Goal: Transaction & Acquisition: Purchase product/service

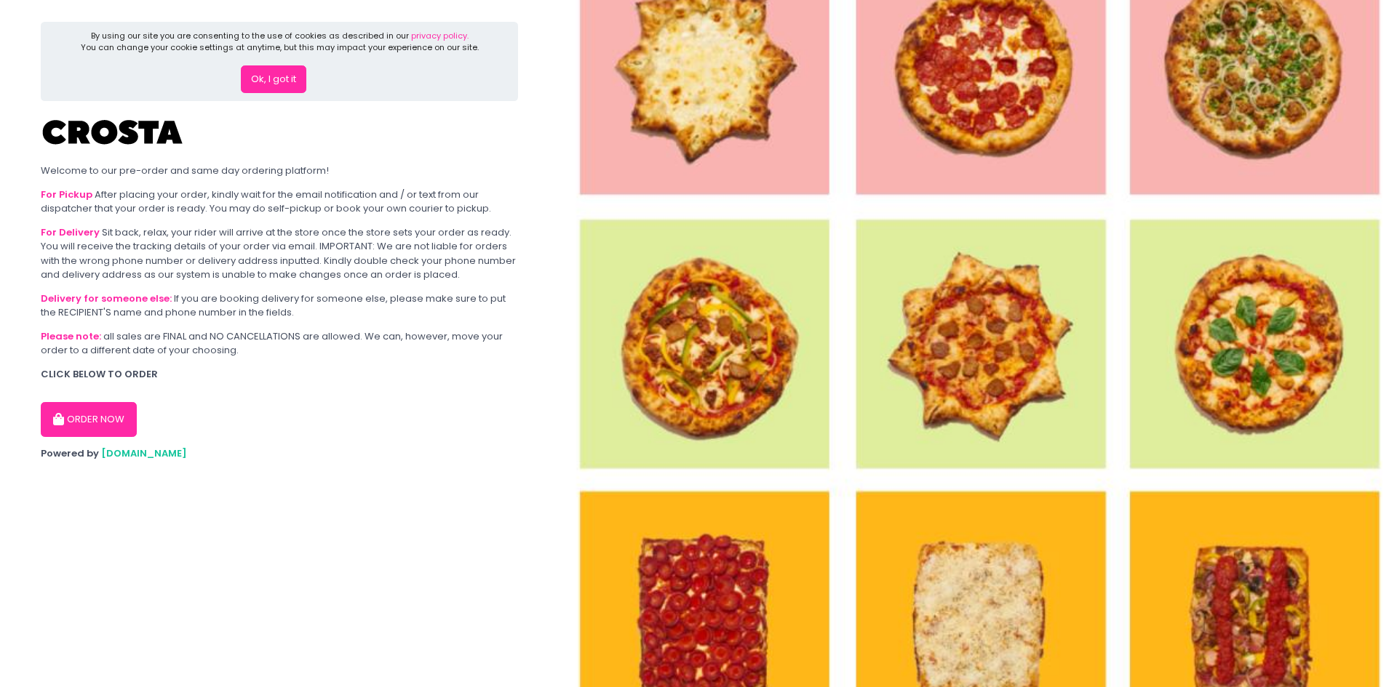
click at [97, 423] on button "ORDER NOW" at bounding box center [89, 419] width 96 height 35
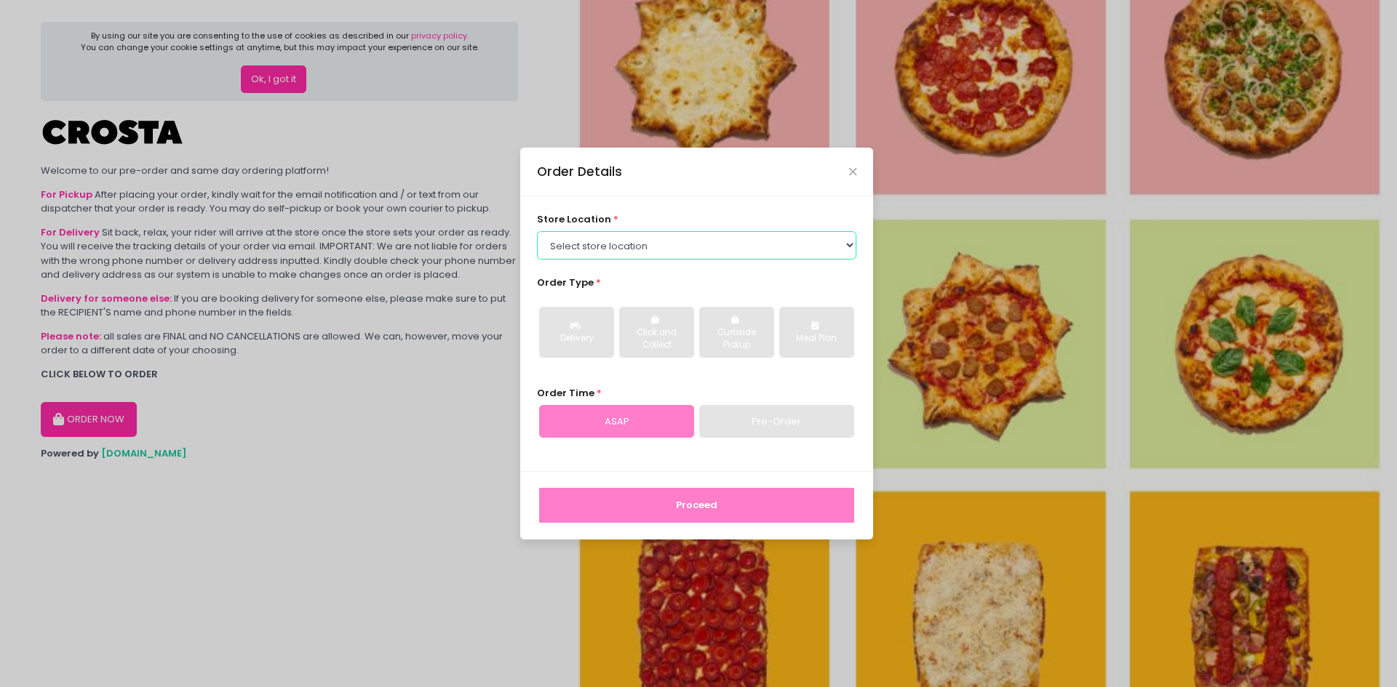
click at [846, 247] on select "Select store location Crosta Pizza - Salcedo Crosta Pizza - San Juan" at bounding box center [697, 245] width 320 height 28
select select "65090bae48156caed44a5eb4"
click at [537, 231] on select "Select store location Crosta Pizza - Salcedo Crosta Pizza - San Juan" at bounding box center [697, 245] width 320 height 28
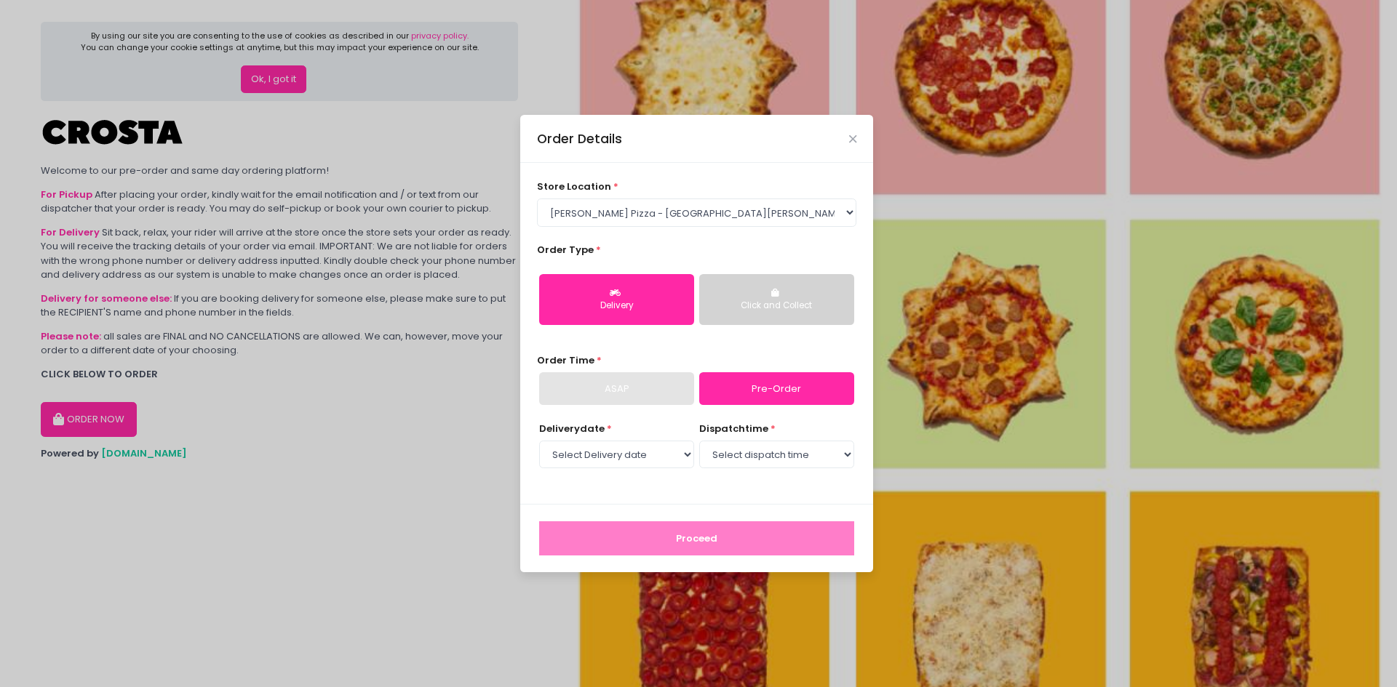
click at [628, 301] on div "Delivery" at bounding box center [616, 306] width 135 height 13
click at [660, 385] on div "ASAP" at bounding box center [616, 388] width 155 height 33
click at [640, 383] on div "ASAP" at bounding box center [616, 388] width 155 height 33
click at [762, 304] on div "Click and Collect" at bounding box center [776, 306] width 135 height 13
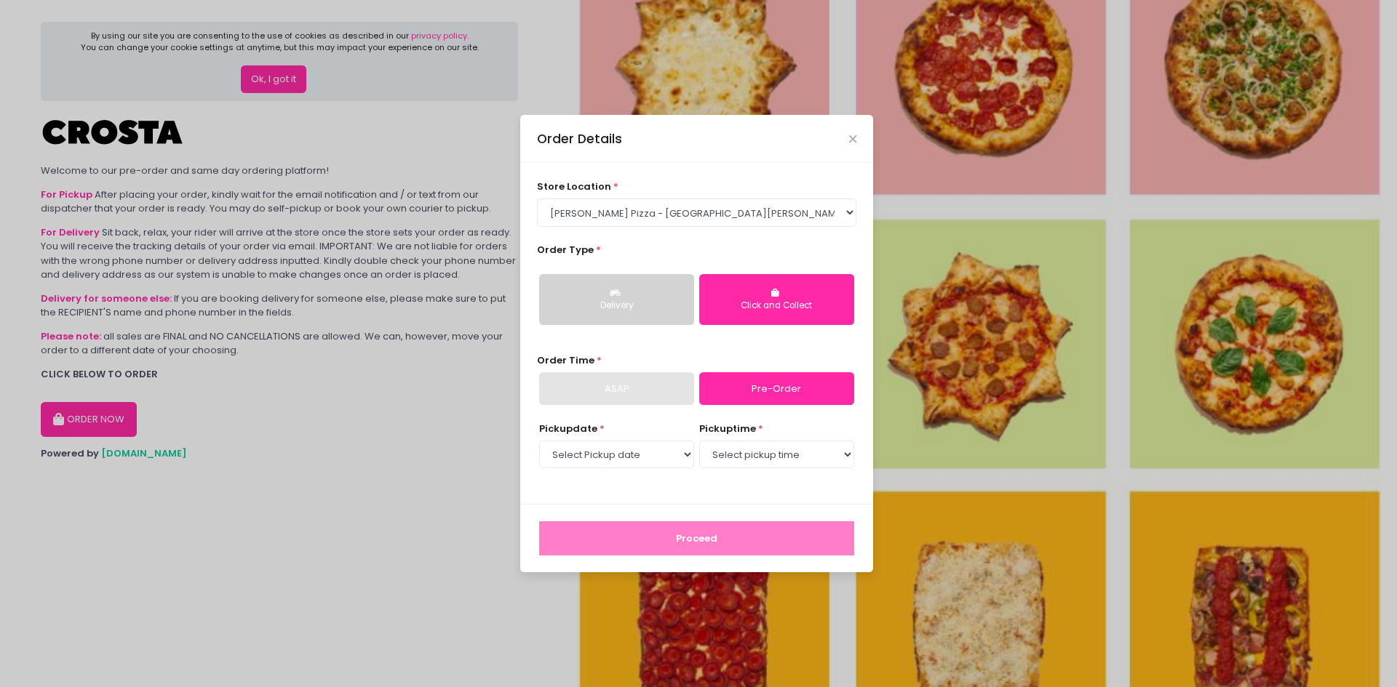
click at [638, 387] on div "ASAP" at bounding box center [616, 388] width 155 height 33
click at [639, 292] on button "Delivery" at bounding box center [616, 299] width 155 height 51
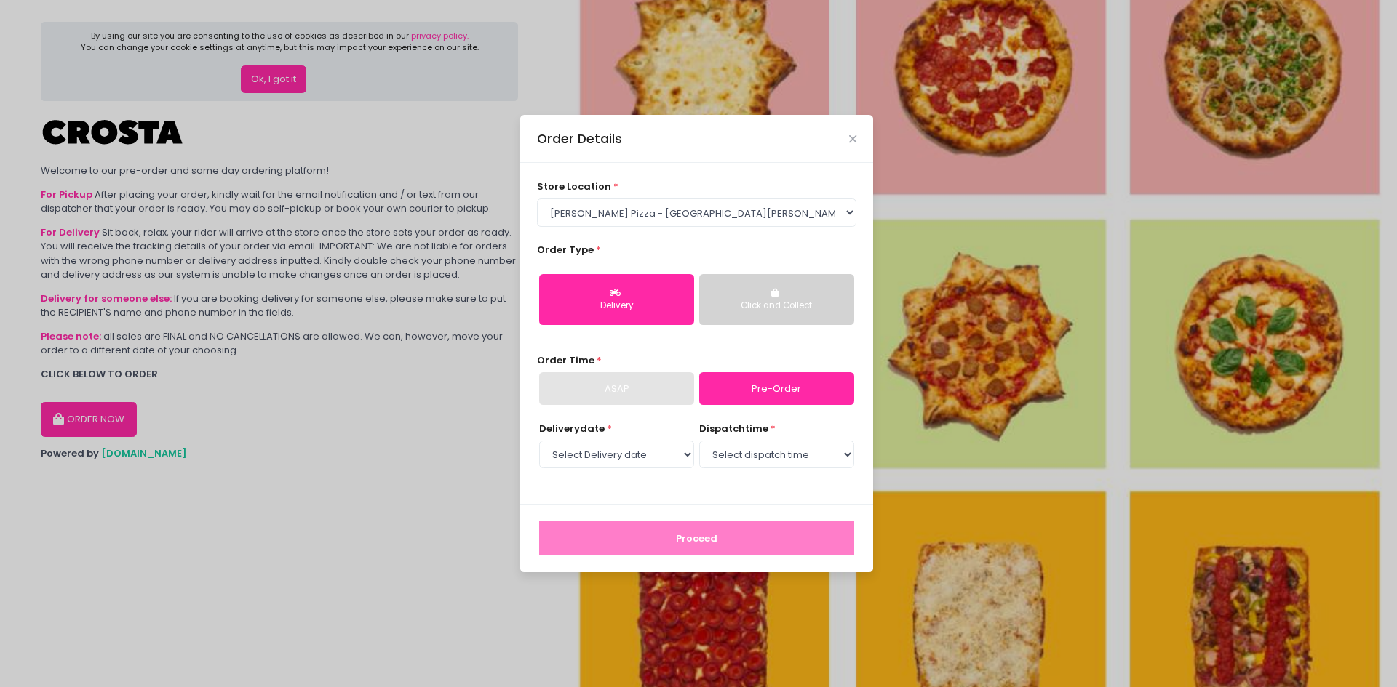
click at [762, 294] on button "Click and Collect" at bounding box center [776, 299] width 155 height 51
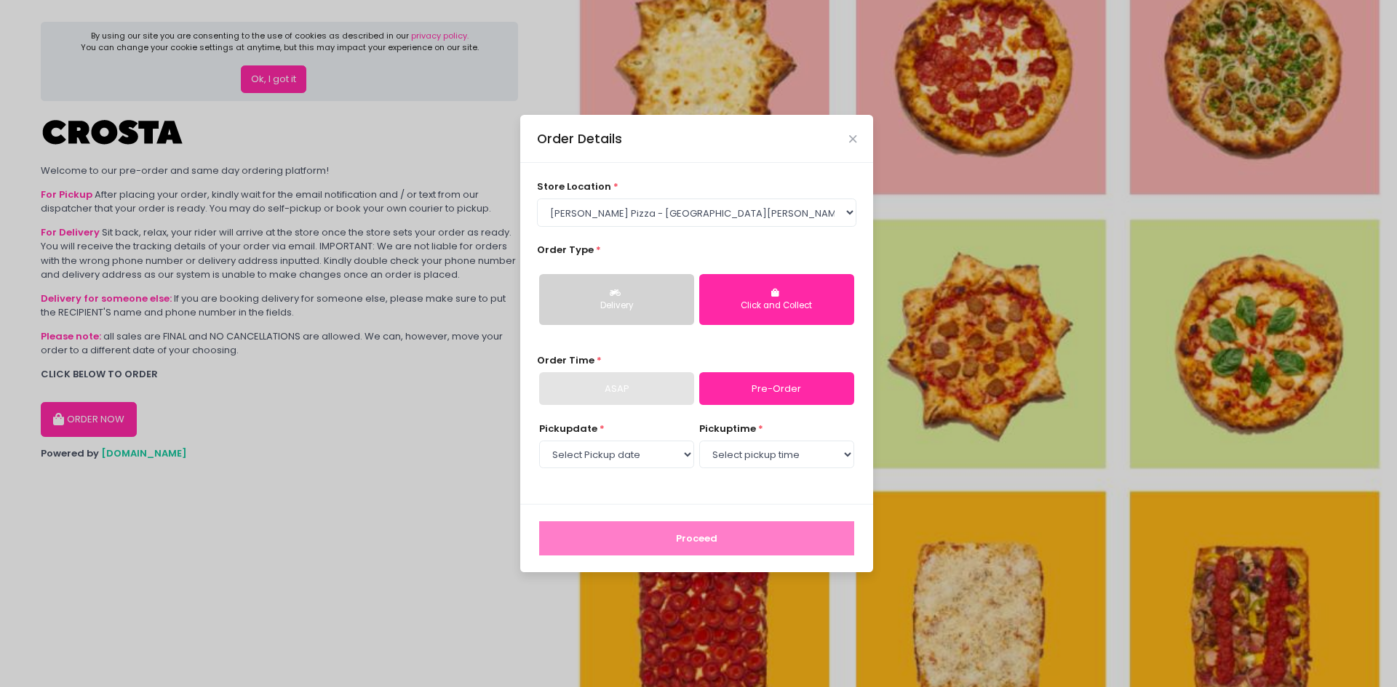
click at [588, 412] on div "store location * Select store location Crosta Pizza - Salcedo Crosta Pizza - Sa…" at bounding box center [696, 333] width 353 height 341
click at [588, 392] on div "ASAP" at bounding box center [616, 388] width 155 height 33
click at [604, 308] on div "Delivery" at bounding box center [616, 306] width 135 height 13
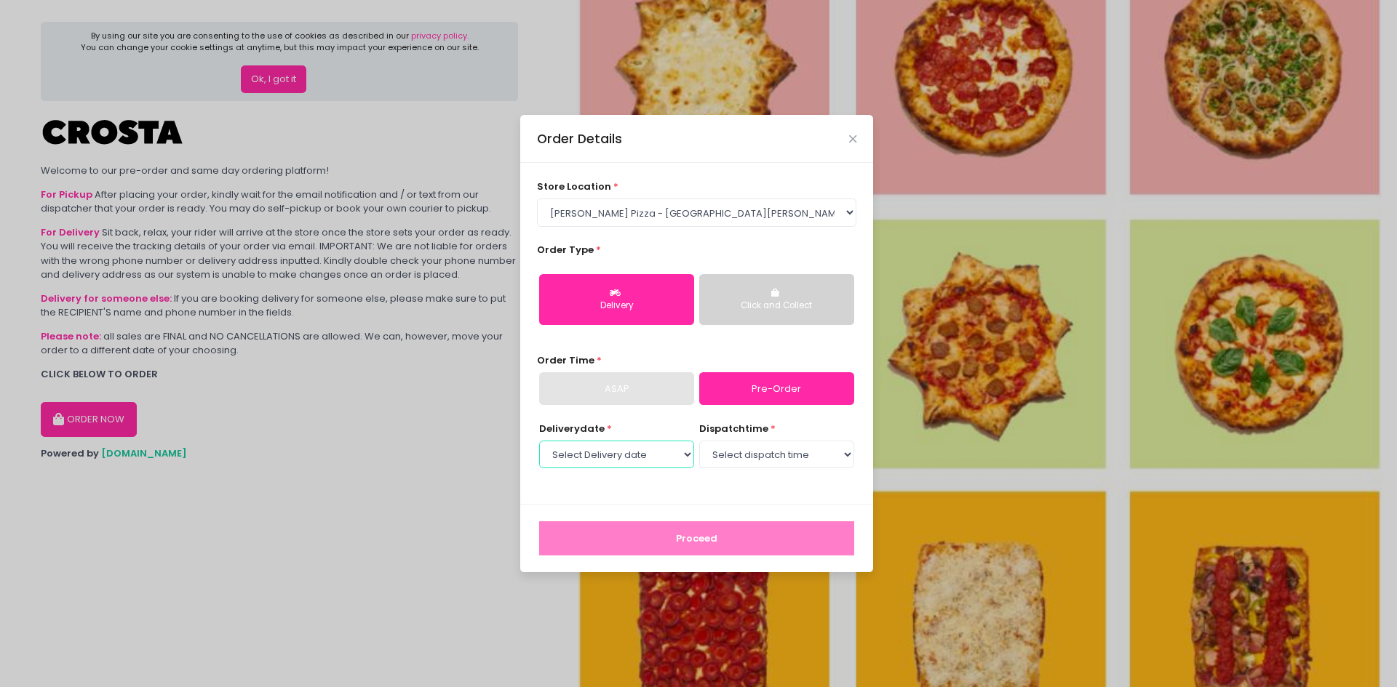
click at [690, 454] on select "Select Delivery date Friday, Sep 5th Saturday, Sep 6th Sunday, Sep 7th Monday, …" at bounding box center [616, 455] width 155 height 28
select select "2025-09-05"
click at [539, 441] on select "Select Delivery date Friday, Sep 5th Saturday, Sep 6th Sunday, Sep 7th Monday, …" at bounding box center [616, 455] width 155 height 28
click at [846, 460] on select "Select dispatch time 12:30 PM - 01:00 PM 01:00 PM - 01:30 PM 01:30 PM - 02:00 P…" at bounding box center [776, 455] width 155 height 28
select select "14:00"
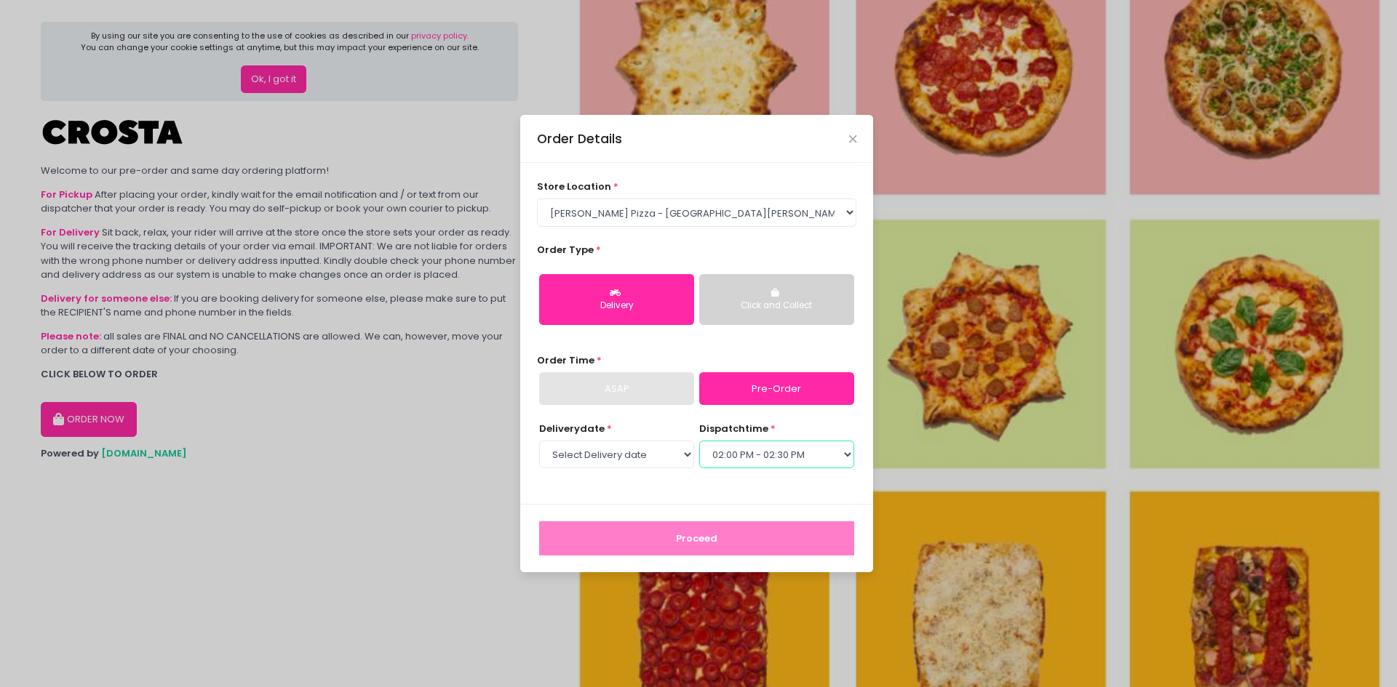
click at [699, 441] on select "Select dispatch time 12:30 PM - 01:00 PM 01:00 PM - 01:30 PM 01:30 PM - 02:00 P…" at bounding box center [776, 455] width 155 height 28
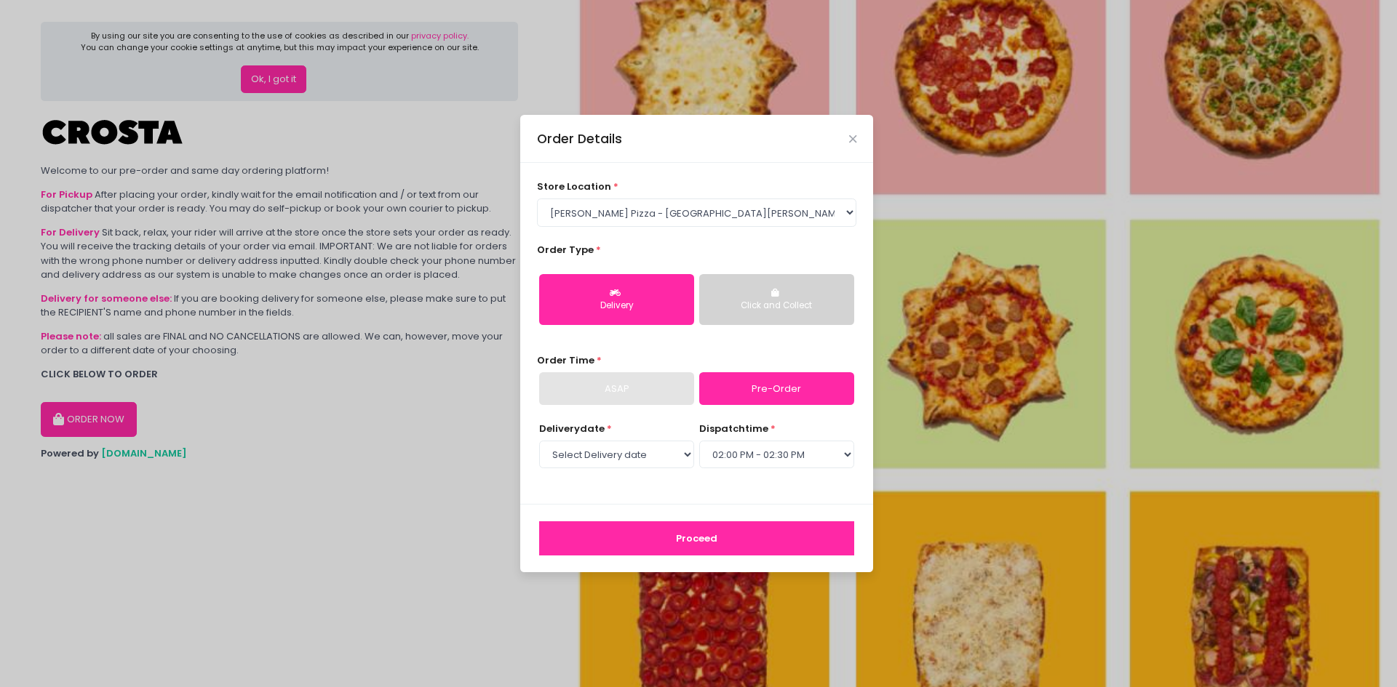
click at [777, 546] on button "Proceed" at bounding box center [696, 539] width 315 height 35
